Goal: Task Accomplishment & Management: Manage account settings

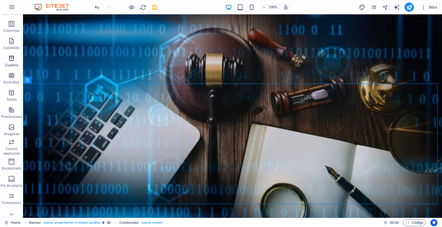
scroll to position [55, 0]
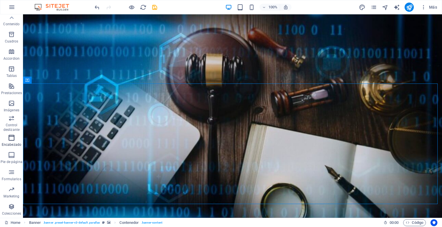
click at [12, 140] on icon "button" at bounding box center [11, 138] width 7 height 7
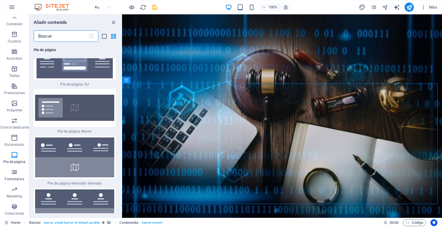
scroll to position [0, 0]
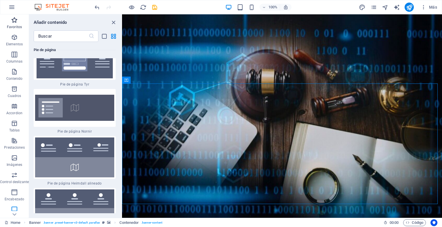
click at [14, 24] on span "Favoritos" at bounding box center [14, 24] width 29 height 14
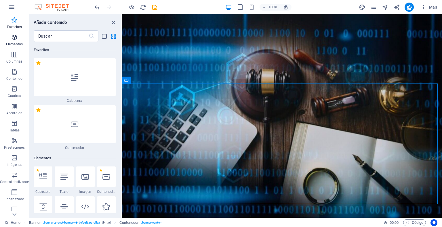
click at [14, 39] on icon "button" at bounding box center [14, 37] width 7 height 7
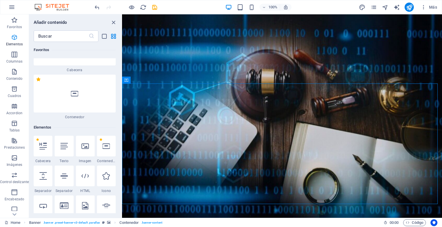
scroll to position [108, 0]
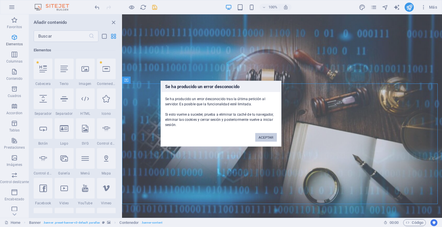
click at [268, 137] on button "ACEPTAR" at bounding box center [266, 137] width 22 height 9
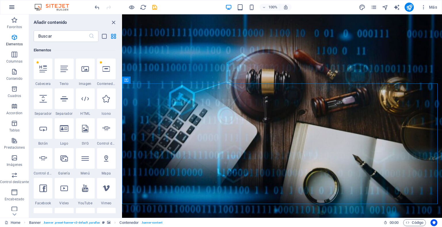
click at [14, 5] on icon "button" at bounding box center [11, 7] width 7 height 7
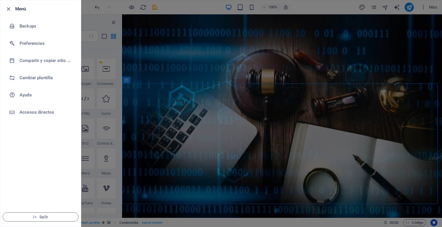
click at [13, 5] on li "Menú" at bounding box center [40, 8] width 81 height 17
click at [8, 8] on icon "button" at bounding box center [8, 9] width 7 height 7
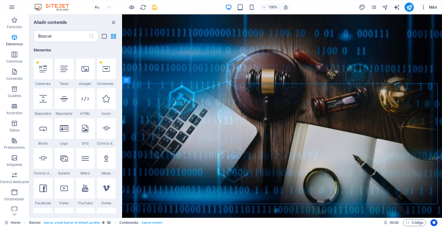
click at [425, 7] on icon "button" at bounding box center [423, 7] width 6 height 6
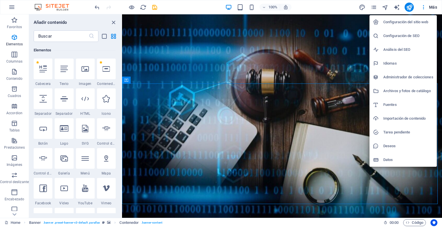
click at [407, 22] on h6 "Configuración del sitio web" at bounding box center [408, 22] width 50 height 7
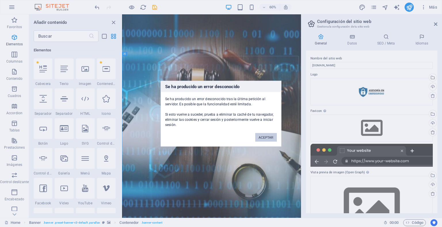
click at [269, 140] on button "ACEPTAR" at bounding box center [266, 137] width 22 height 9
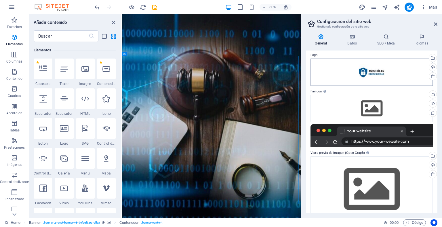
scroll to position [29, 0]
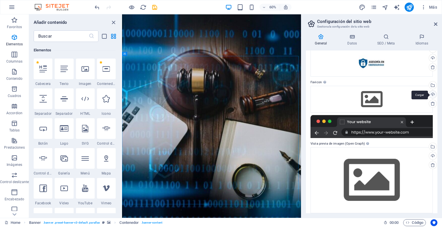
click at [431, 95] on div "Cargar" at bounding box center [432, 95] width 9 height 9
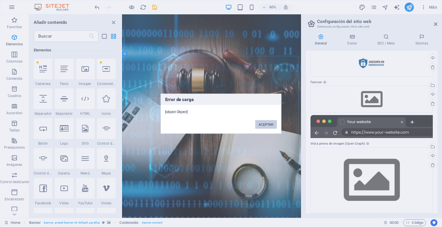
click at [267, 125] on button "ACEPTAR" at bounding box center [266, 124] width 22 height 9
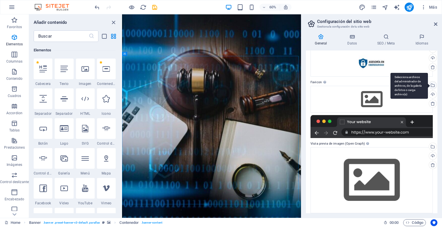
click at [431, 84] on div "Selecciona archivos del administrador de archivos, de la galería de fotos o car…" at bounding box center [432, 86] width 9 height 9
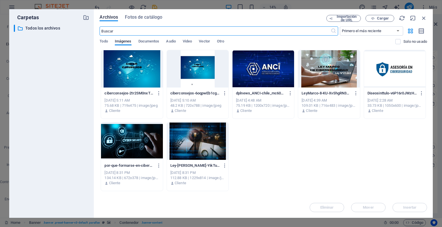
click at [380, 72] on div at bounding box center [395, 68] width 62 height 37
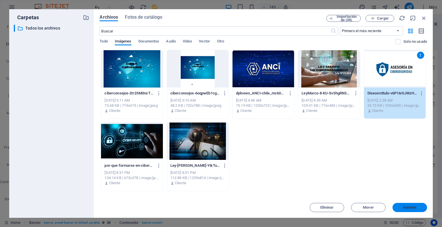
click at [412, 208] on span "Insertar" at bounding box center [410, 207] width 14 height 3
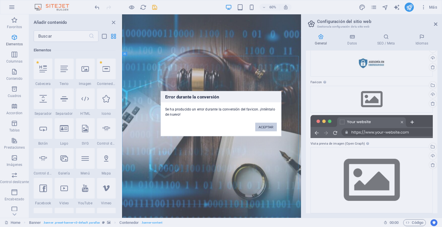
click at [263, 129] on button "ACEPTAR" at bounding box center [266, 127] width 22 height 9
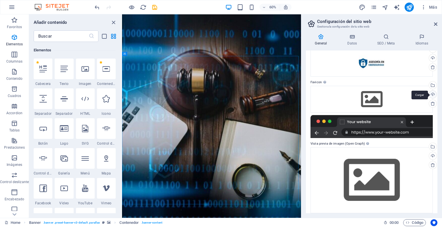
click at [431, 94] on div "Cargar" at bounding box center [432, 95] width 9 height 9
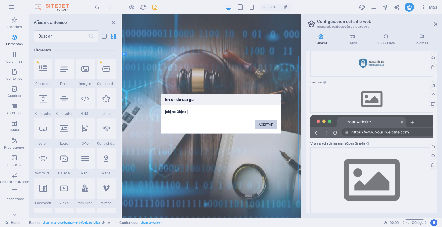
click at [263, 124] on button "ACEPTAR" at bounding box center [266, 124] width 22 height 9
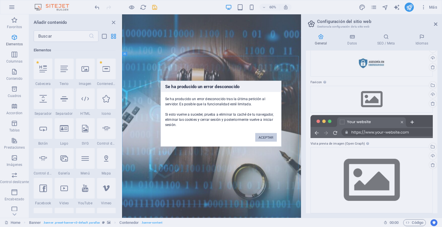
click at [264, 137] on button "ACEPTAR" at bounding box center [266, 137] width 22 height 9
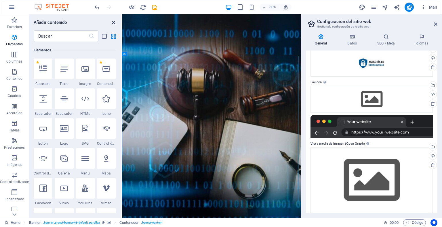
click at [112, 23] on icon "close panel" at bounding box center [113, 22] width 7 height 7
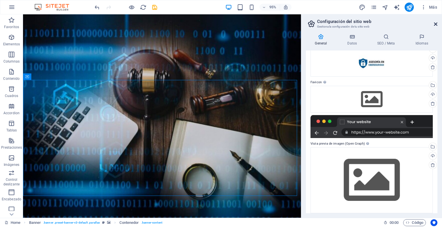
click at [434, 22] on icon at bounding box center [435, 24] width 3 height 5
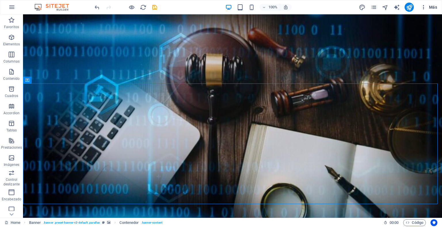
click at [423, 6] on icon "button" at bounding box center [423, 7] width 6 height 6
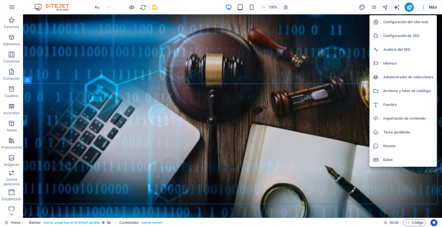
click at [423, 6] on div at bounding box center [221, 113] width 442 height 227
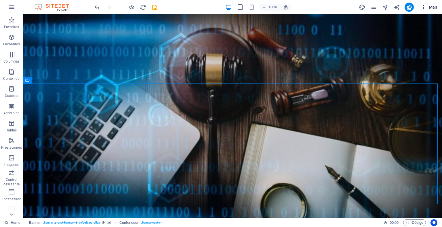
click at [431, 7] on span "Más" at bounding box center [428, 7] width 16 height 6
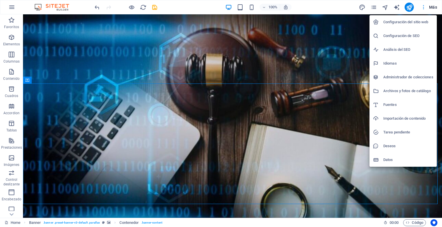
click at [431, 7] on div at bounding box center [221, 113] width 442 height 227
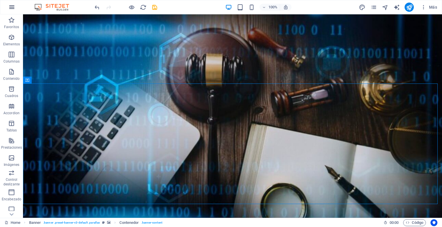
click at [7, 7] on button "button" at bounding box center [12, 7] width 14 height 14
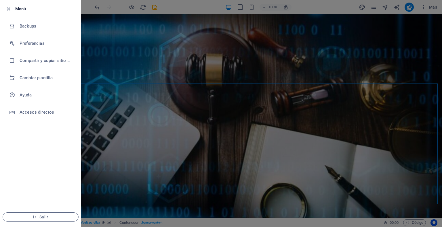
click at [7, 7] on icon "button" at bounding box center [8, 9] width 7 height 7
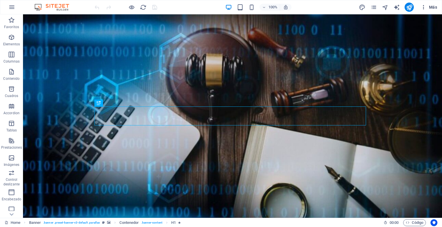
click at [423, 7] on icon "button" at bounding box center [423, 7] width 6 height 6
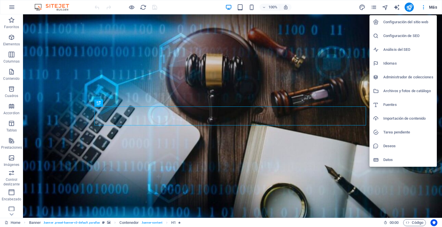
click at [420, 23] on h6 "Configuración del sitio web" at bounding box center [408, 22] width 50 height 7
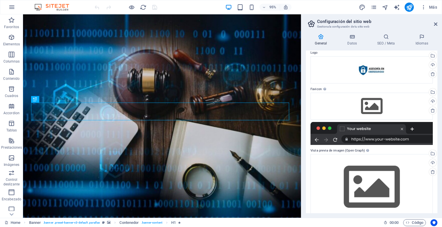
scroll to position [29, 0]
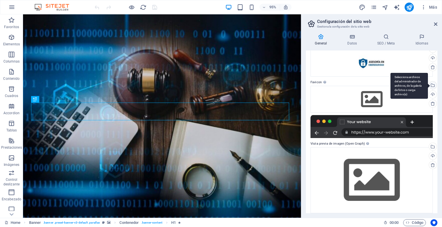
click at [431, 85] on div "Selecciona archivos del administrador de archivos, de la galería de fotos o car…" at bounding box center [432, 86] width 9 height 9
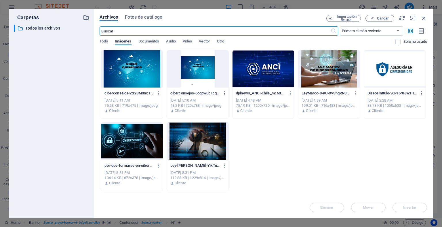
click at [405, 71] on div at bounding box center [395, 68] width 62 height 37
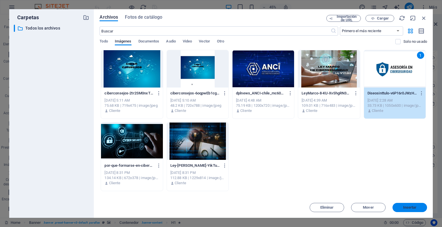
click at [411, 206] on span "Insertar" at bounding box center [410, 207] width 14 height 3
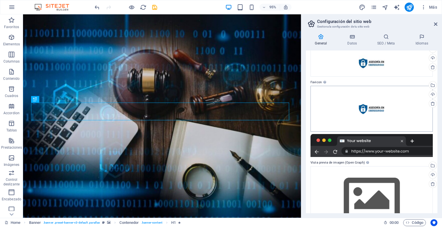
scroll to position [52, 0]
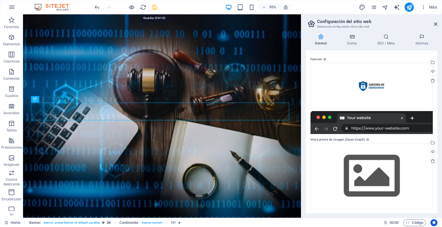
click at [155, 9] on icon "save" at bounding box center [154, 7] width 7 height 7
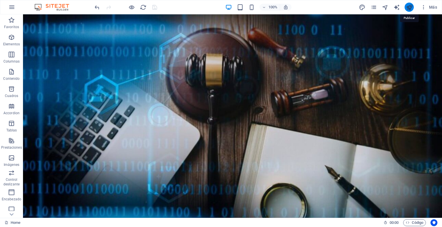
click at [410, 7] on icon "publish" at bounding box center [409, 7] width 7 height 7
